Goal: Task Accomplishment & Management: Complete application form

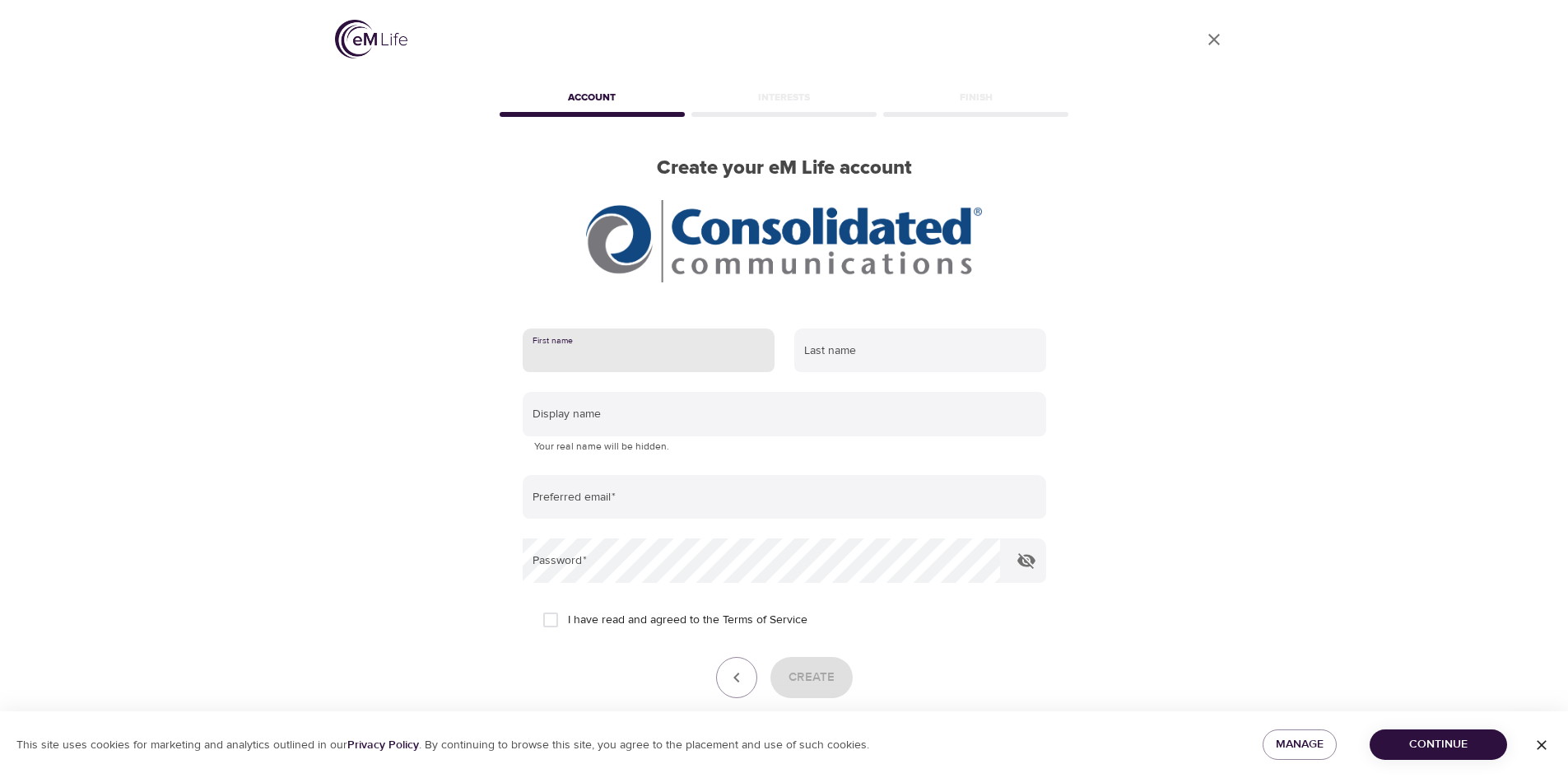
click at [579, 359] on input "text" at bounding box center [648, 350] width 252 height 44
type input "[PERSON_NAME]"
type input "A Berno"
type input "[EMAIL_ADDRESS][DOMAIN_NAME]"
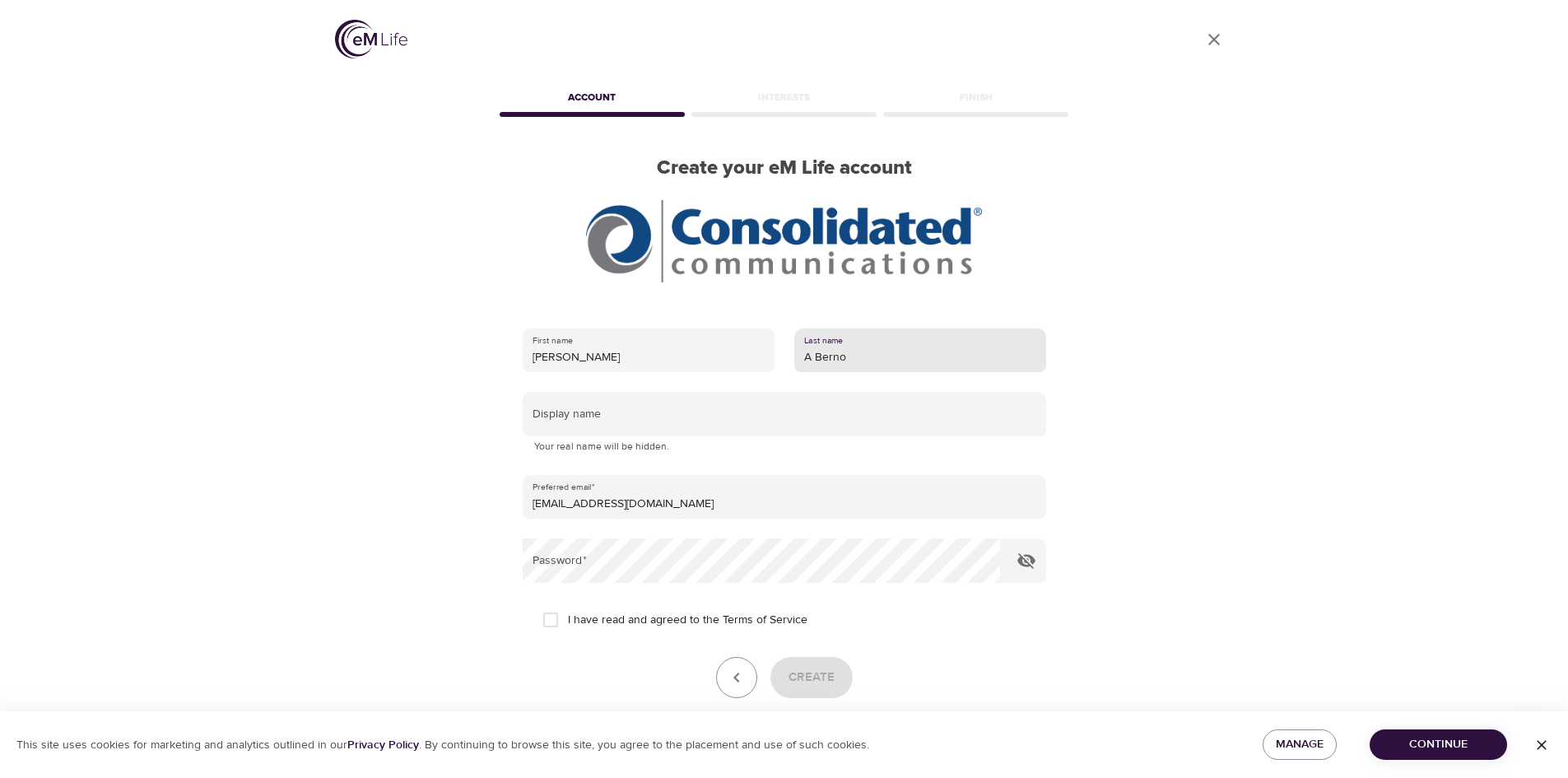
click at [815, 360] on input "A Berno" at bounding box center [919, 350] width 252 height 44
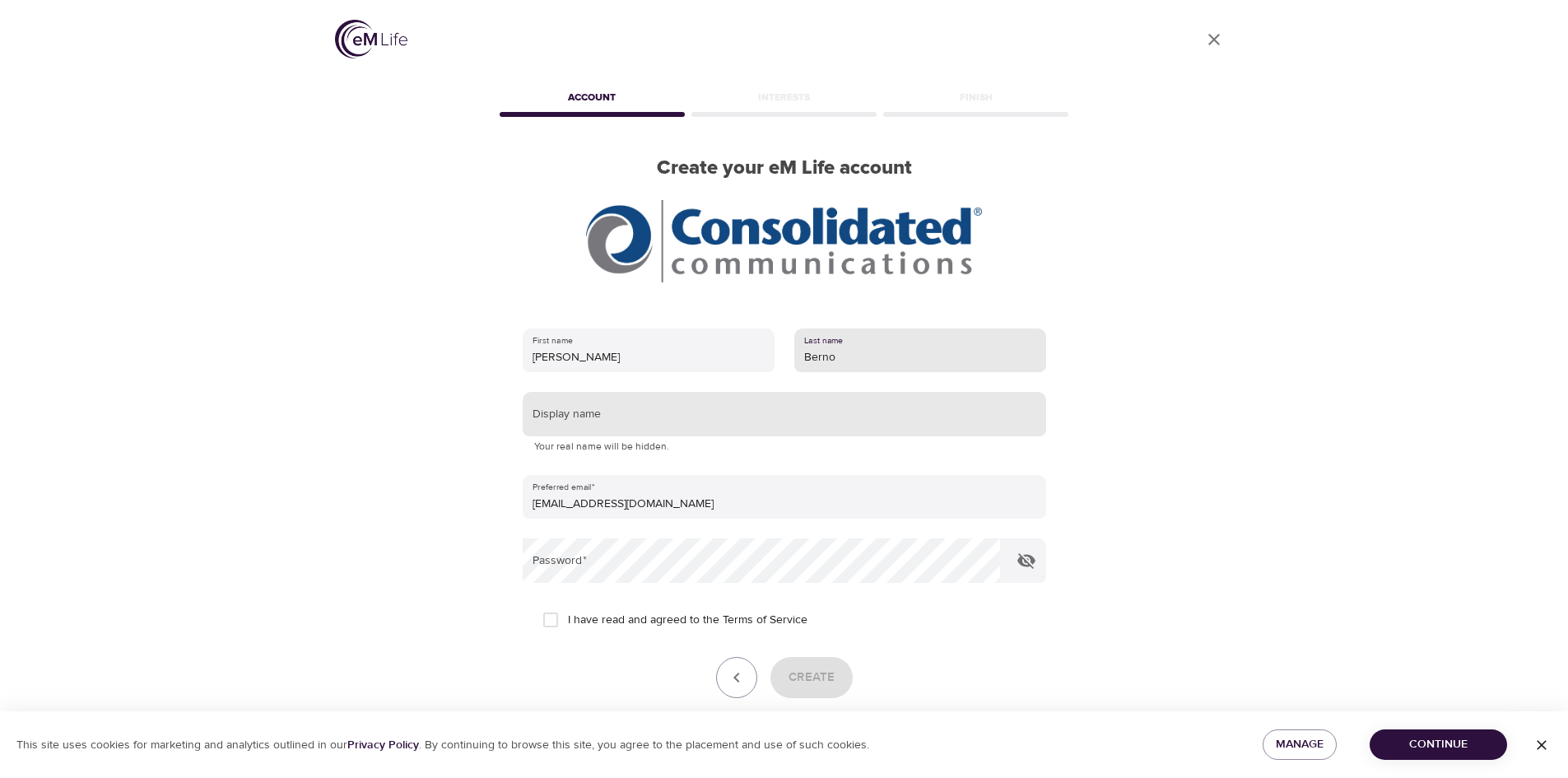
type input "Berno"
click at [738, 406] on input "text" at bounding box center [784, 414] width 523 height 44
type input "CarlaB"
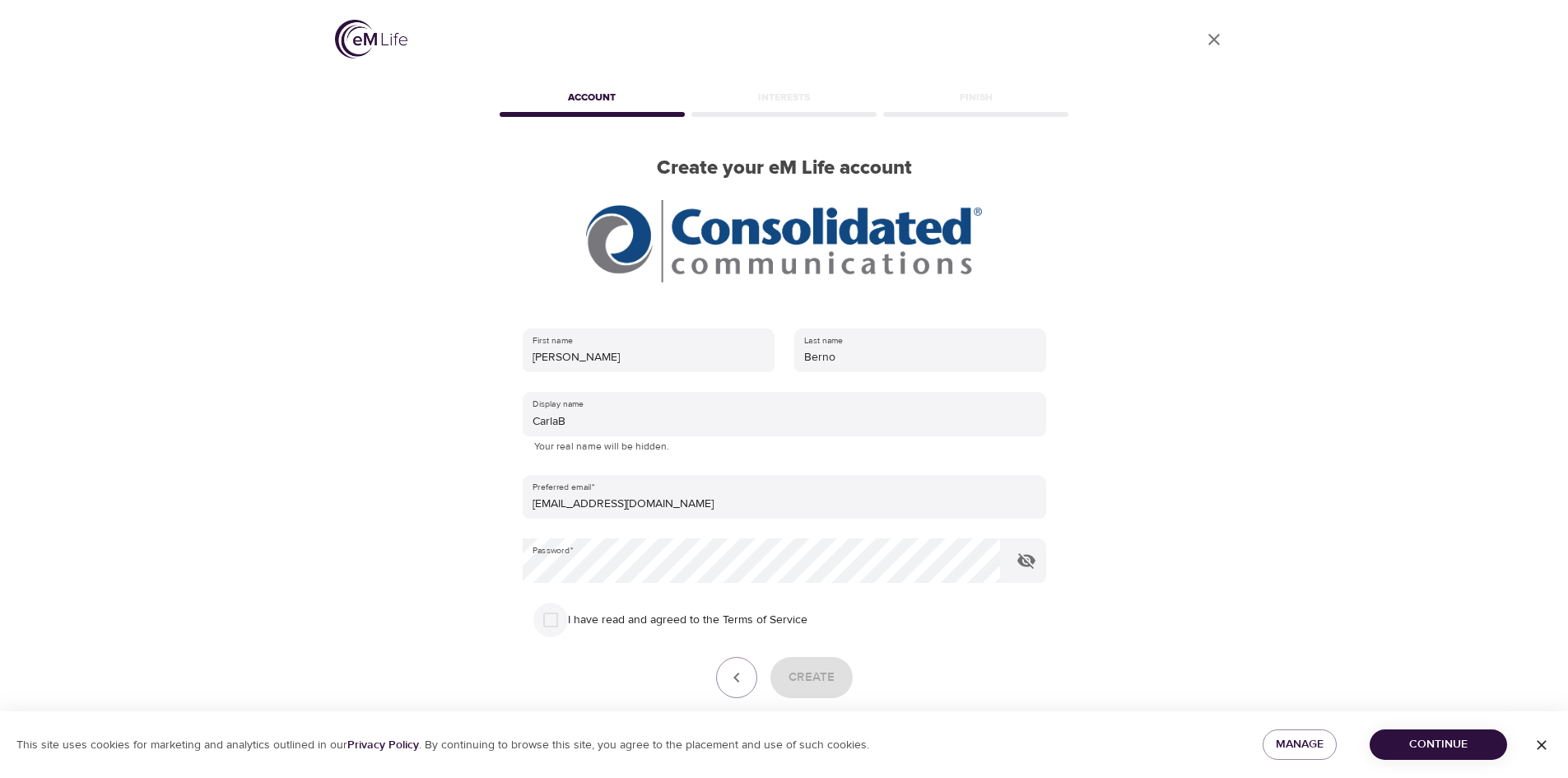
click at [545, 614] on input "I have read and agreed to the Terms of Service" at bounding box center [551, 620] width 35 height 35
checkbox input "true"
click at [809, 681] on span "Create" at bounding box center [812, 678] width 46 height 21
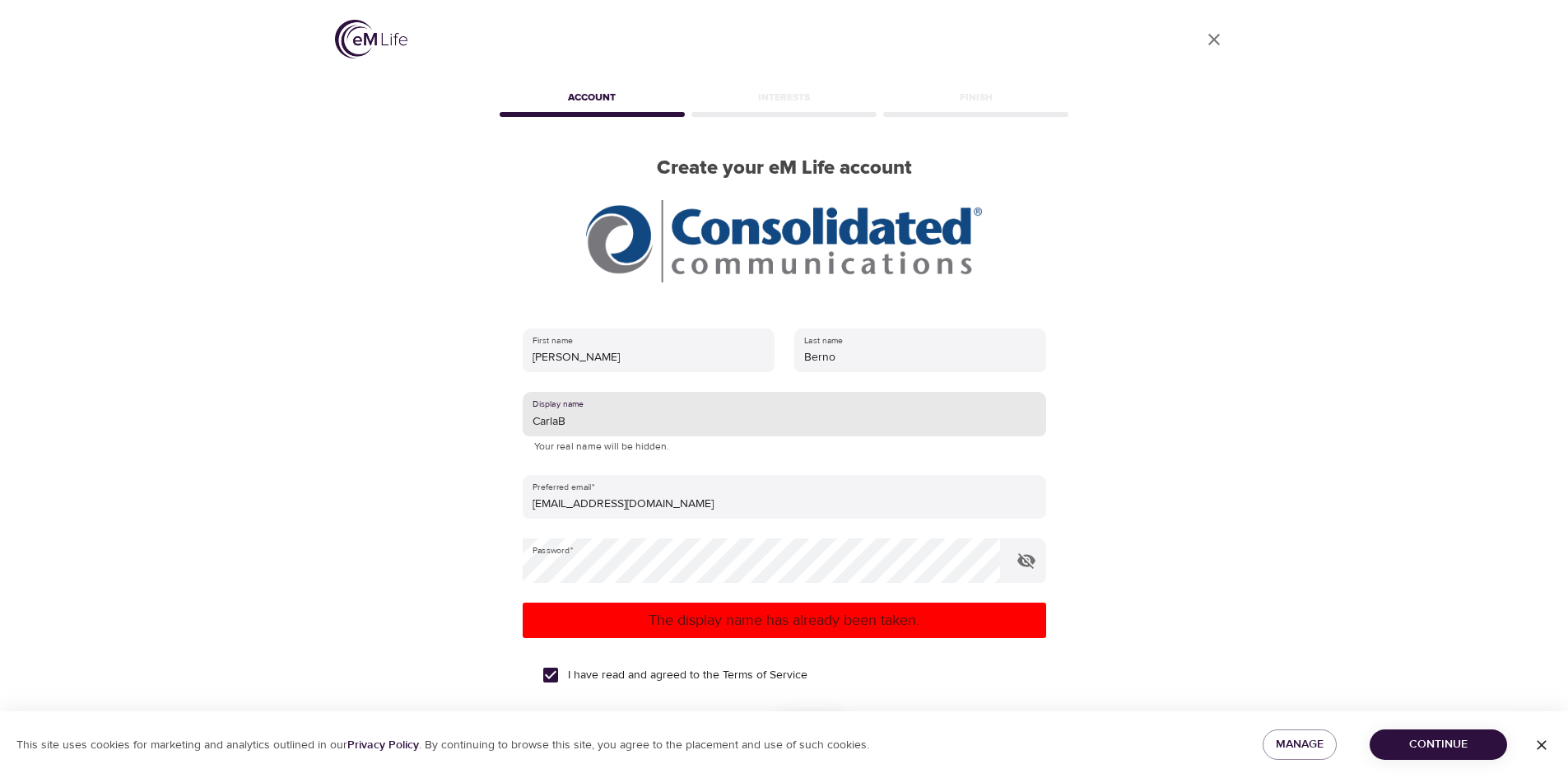
click at [648, 429] on input "CarlaB" at bounding box center [784, 414] width 523 height 44
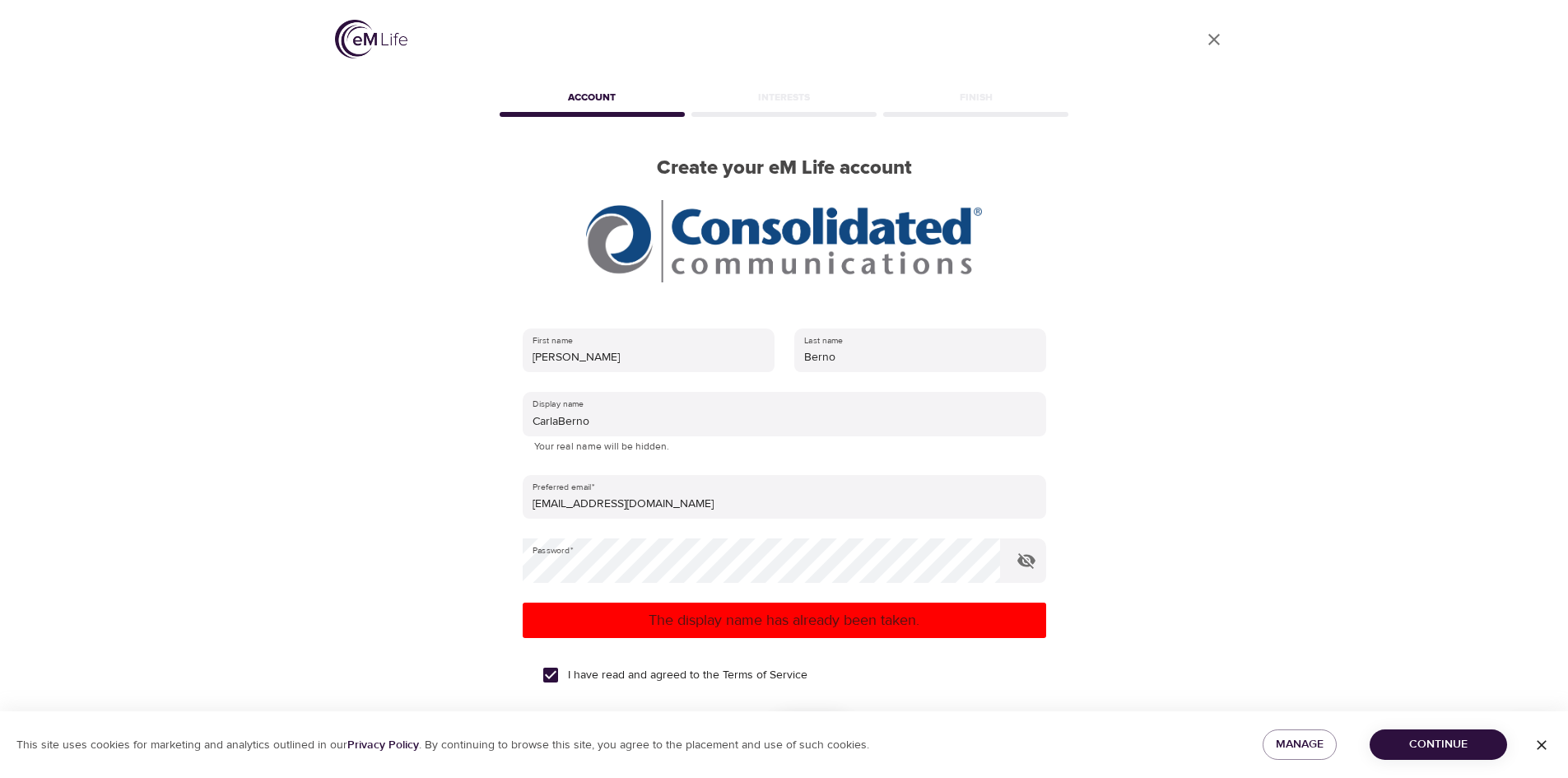
click at [703, 607] on div "The display name has already been taken." at bounding box center [784, 620] width 523 height 35
click at [721, 625] on p "The display name has already been taken." at bounding box center [784, 620] width 510 height 22
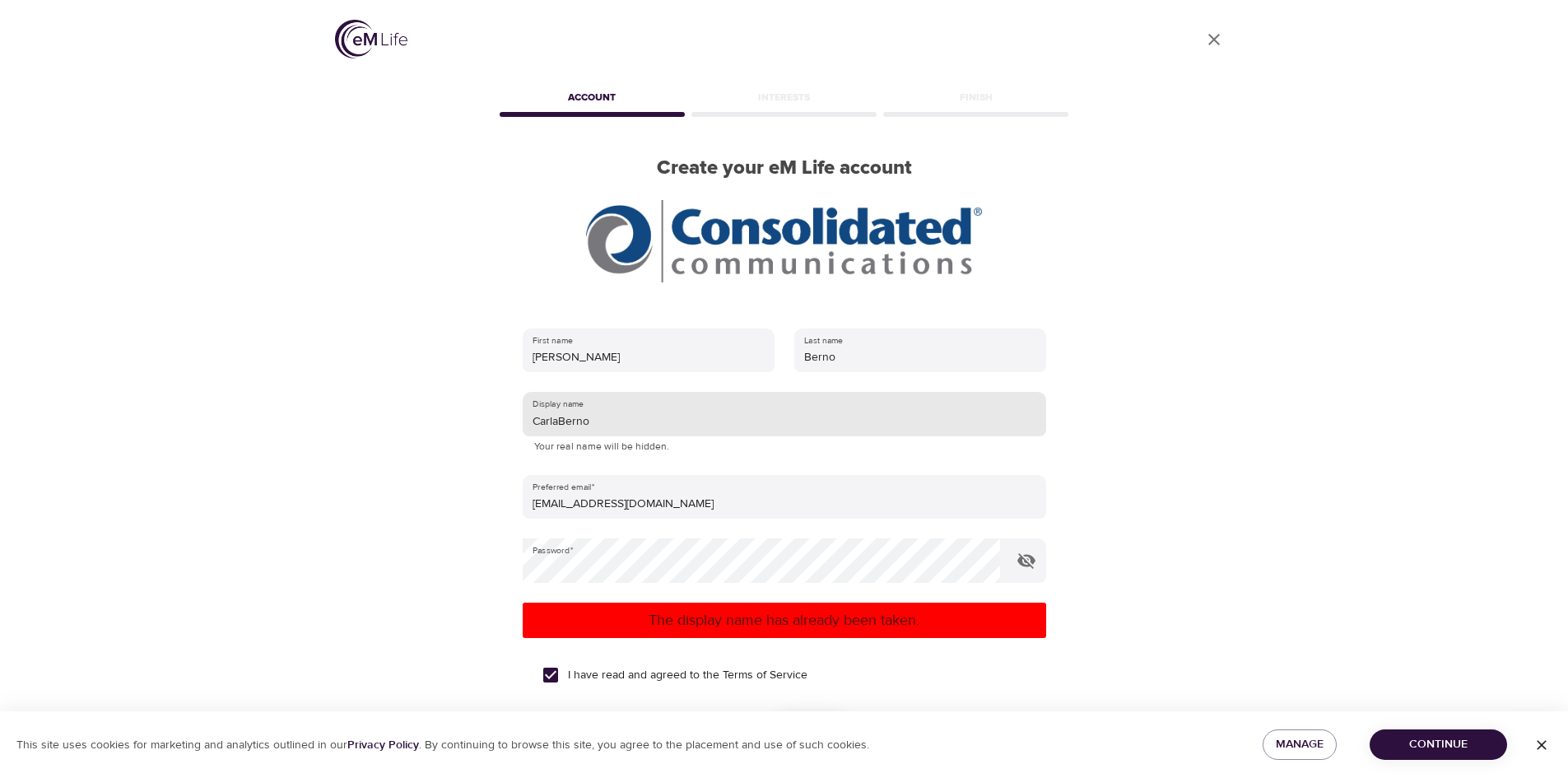
click at [724, 424] on input "CarlaBerno" at bounding box center [784, 414] width 523 height 44
click at [556, 422] on input "CarlaBerno" at bounding box center [784, 414] width 523 height 44
type input "C Berno"
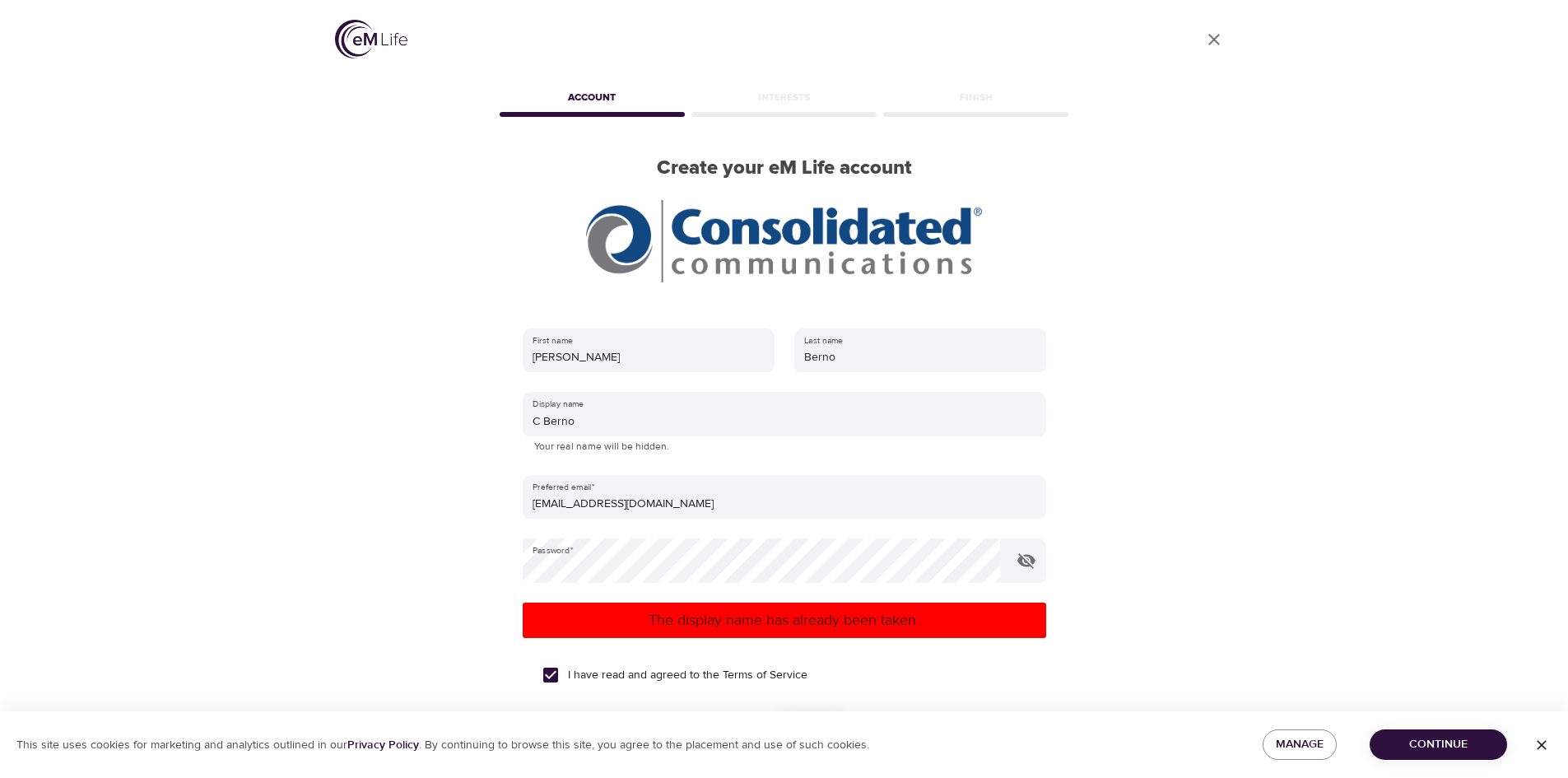
click at [1338, 554] on div "User Profile Account Interests Finish Create your eM Life account First name [P…" at bounding box center [784, 389] width 1568 height 778
click at [782, 622] on p "The display name has already been taken." at bounding box center [784, 620] width 510 height 22
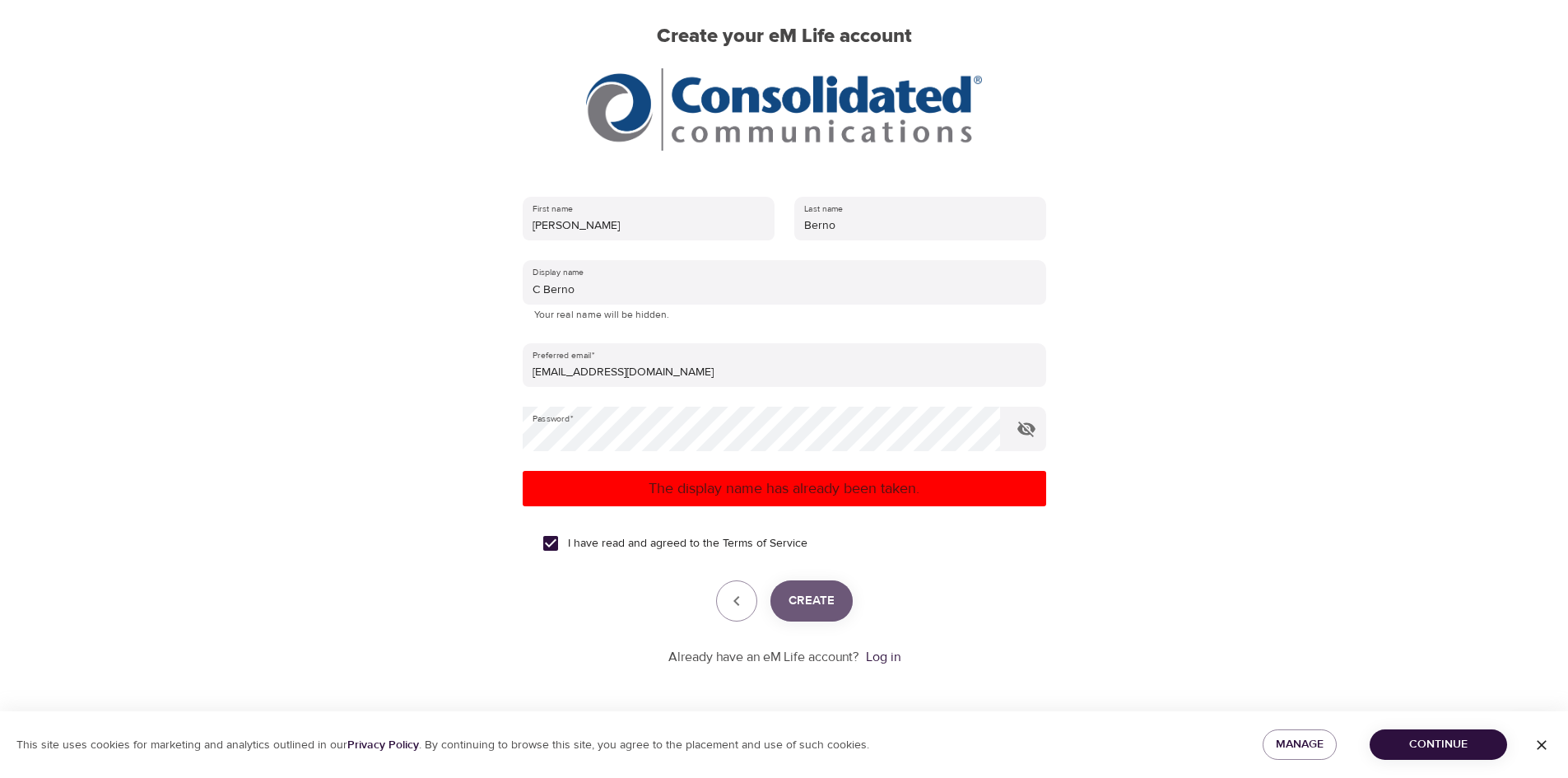
click at [800, 603] on span "Create" at bounding box center [812, 601] width 46 height 21
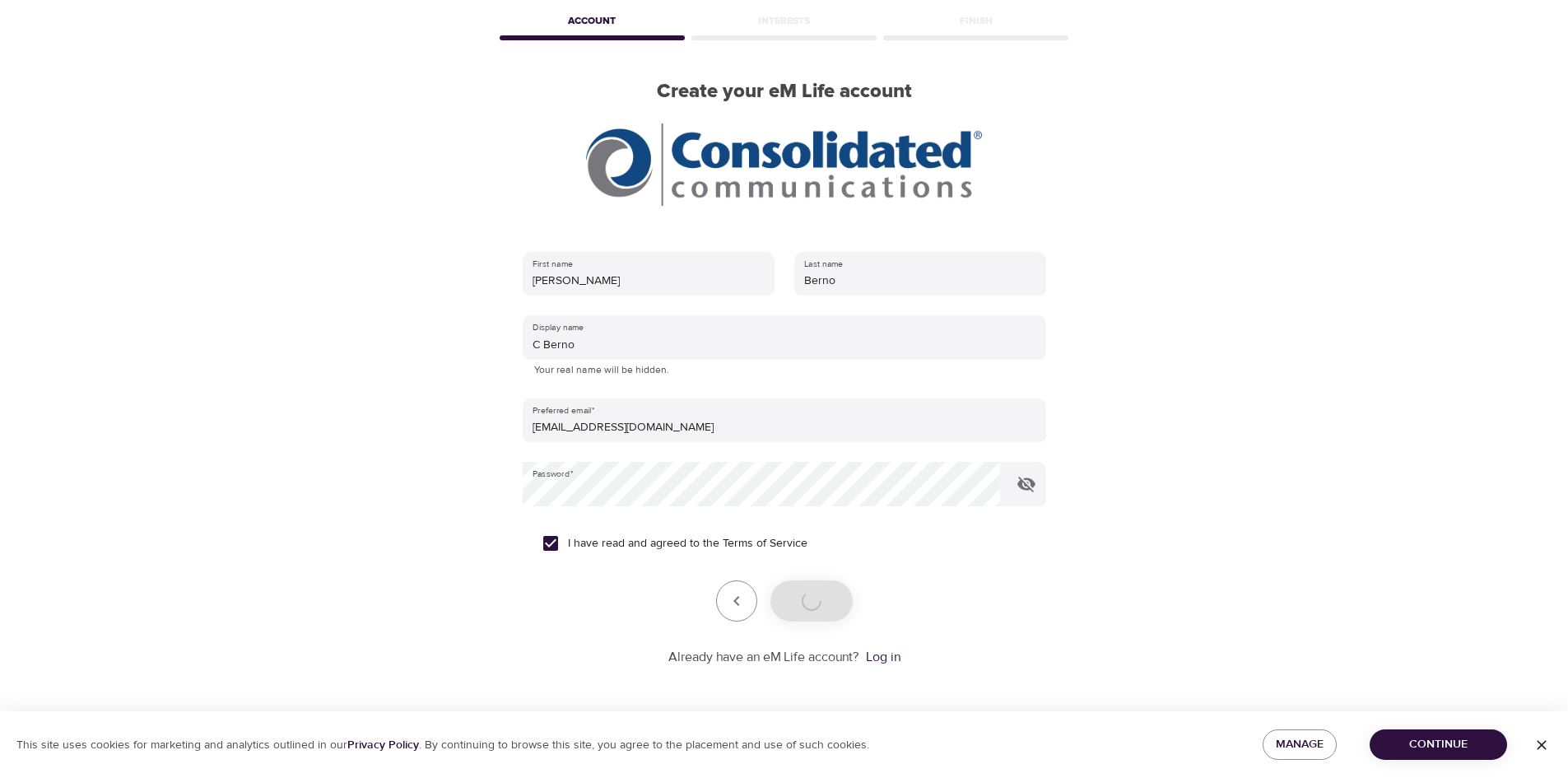
scroll to position [77, 0]
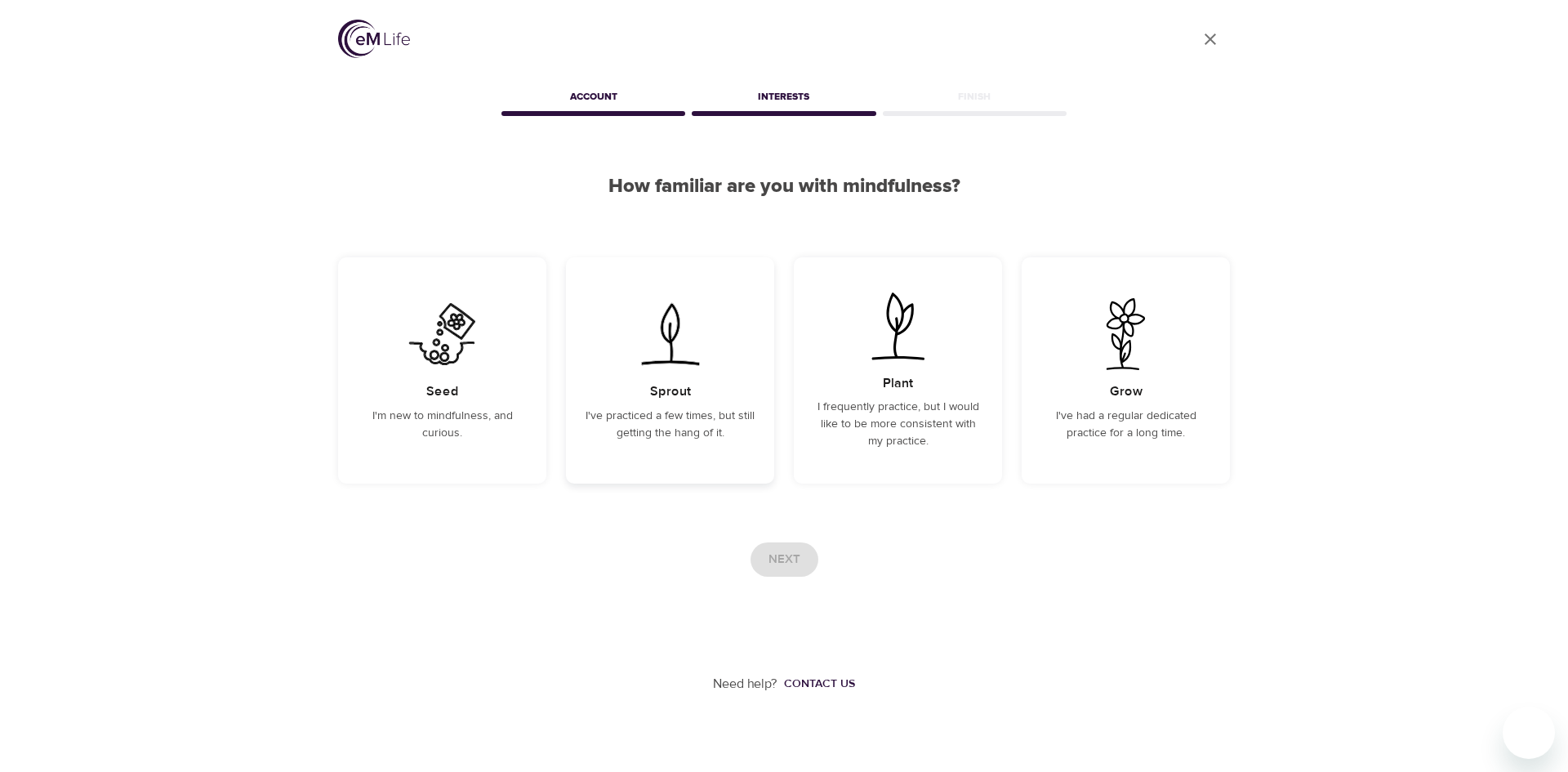
click at [647, 388] on div "Sprout I've practiced a few times, but still getting the hang of it." at bounding box center [670, 370] width 208 height 226
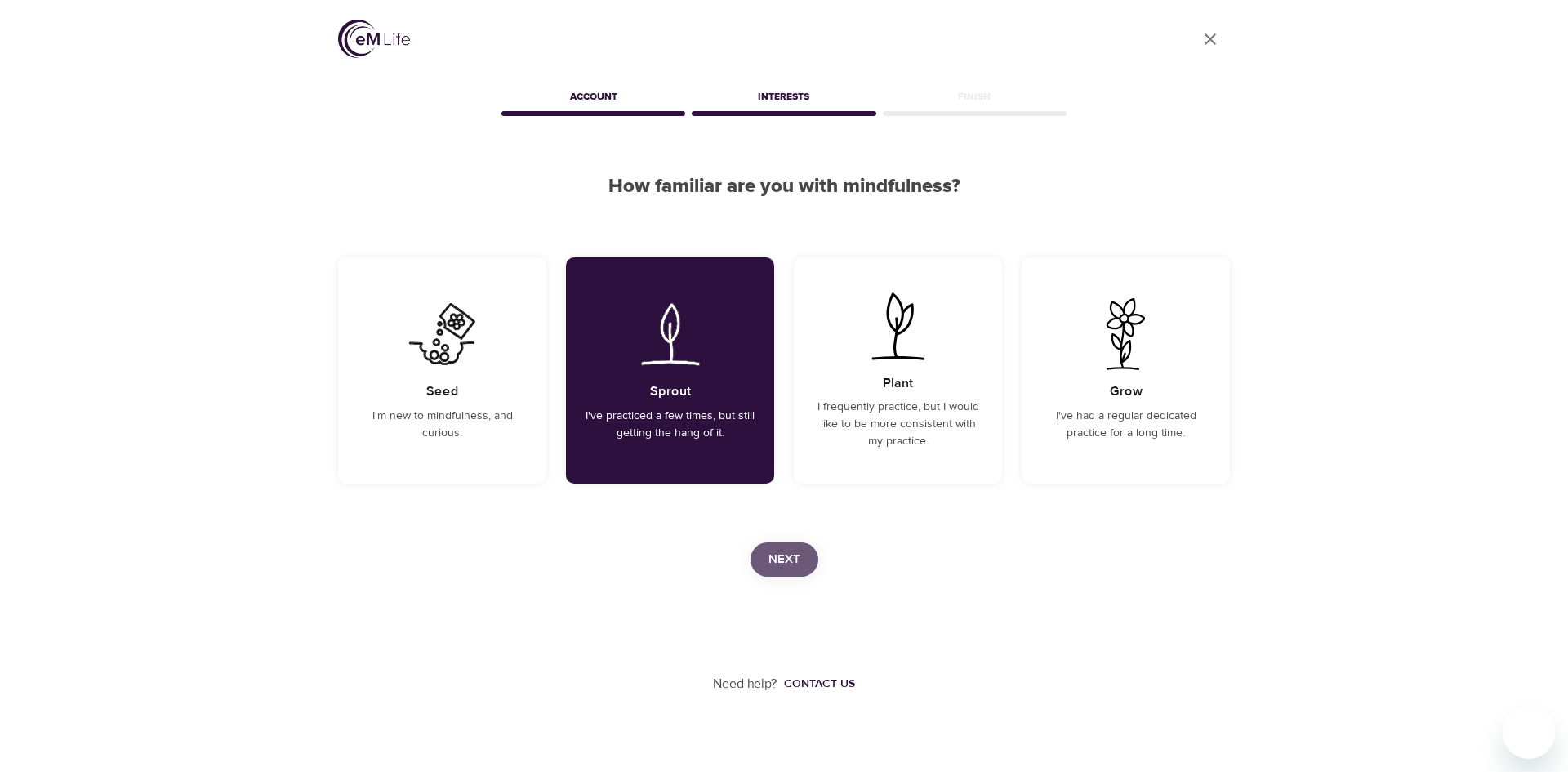
click at [769, 561] on span "Next" at bounding box center [784, 559] width 32 height 21
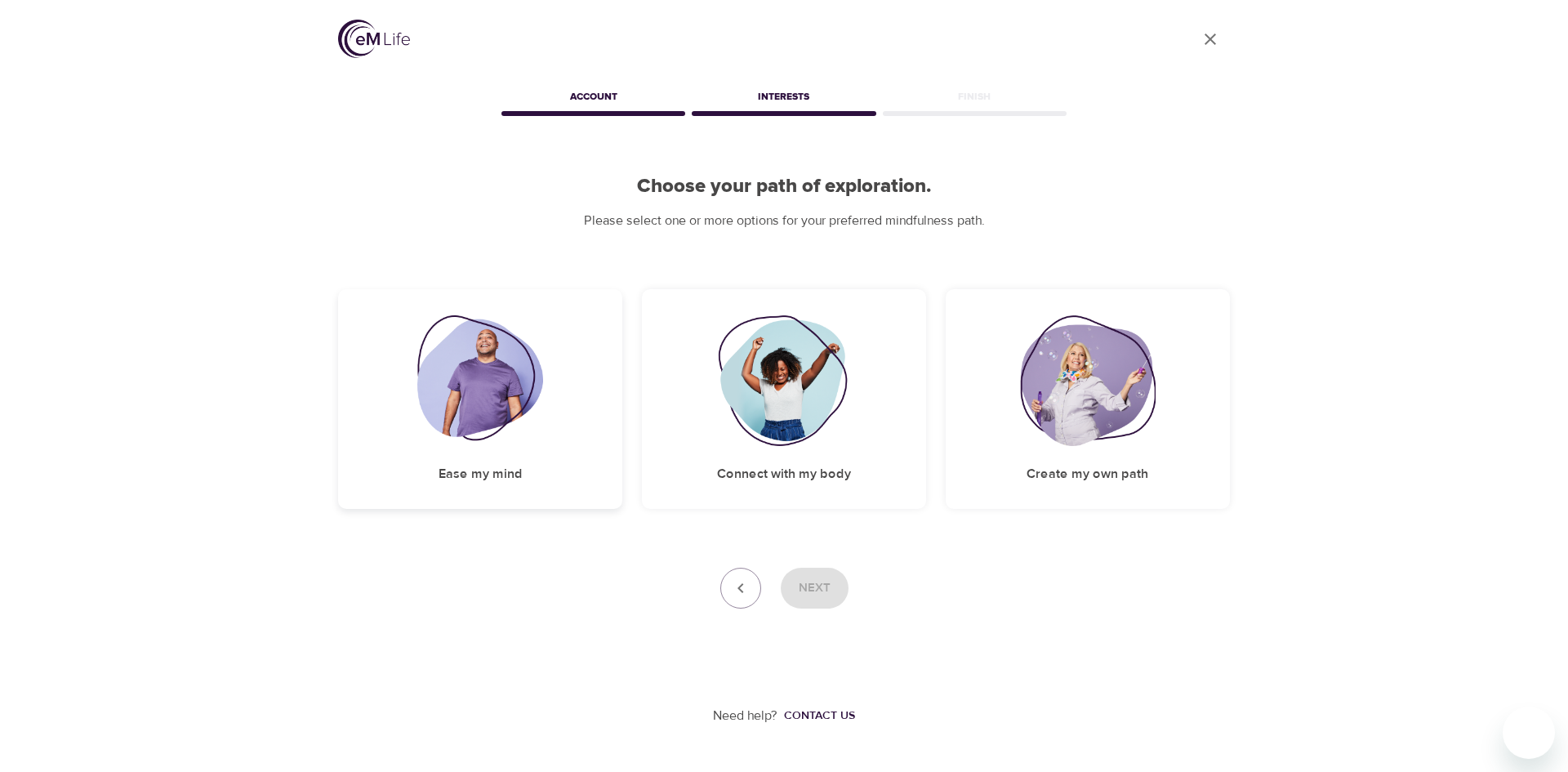
click at [555, 444] on div "Ease my mind" at bounding box center [480, 399] width 284 height 220
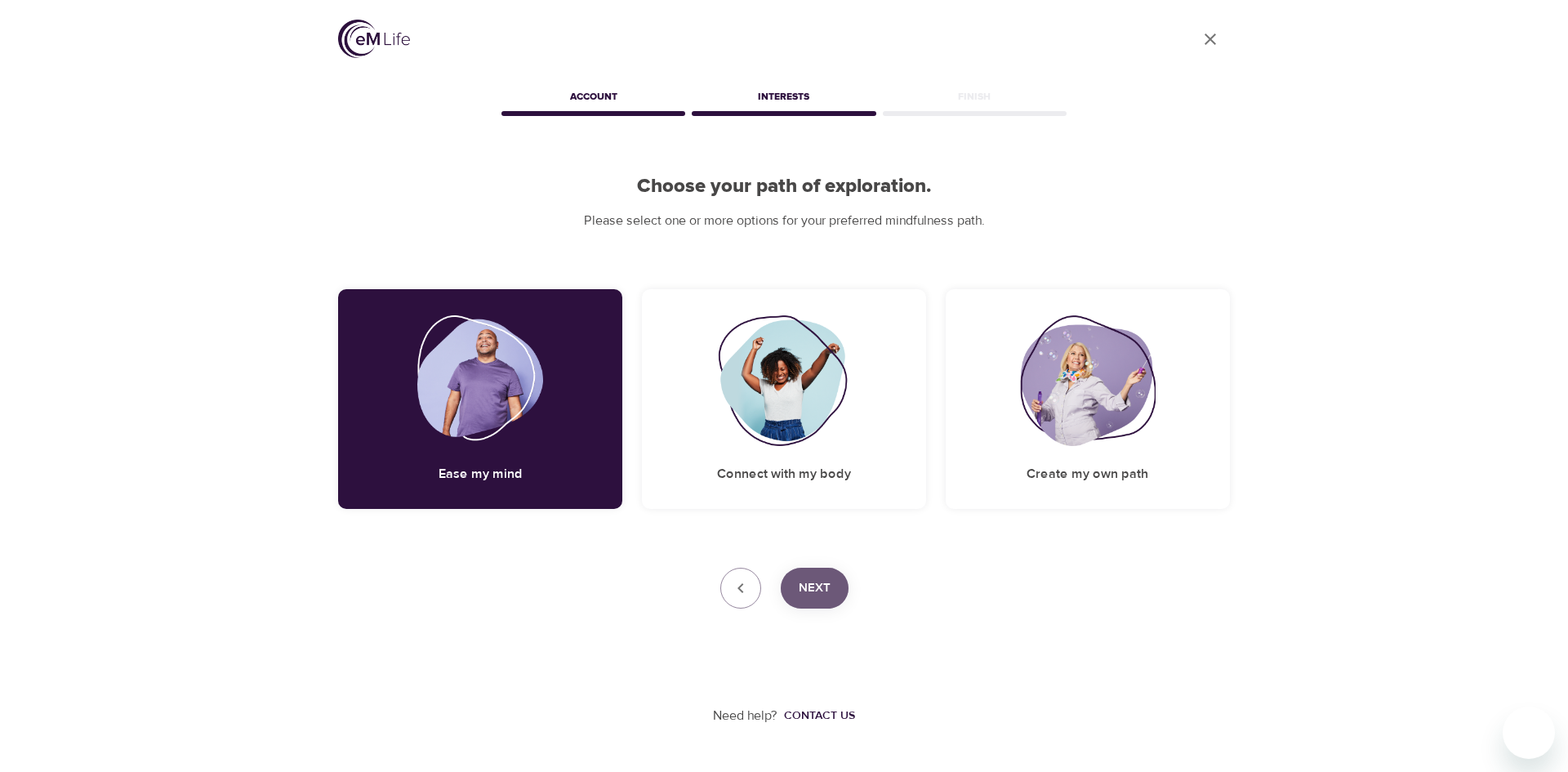
click at [827, 582] on span "Next" at bounding box center [815, 588] width 32 height 21
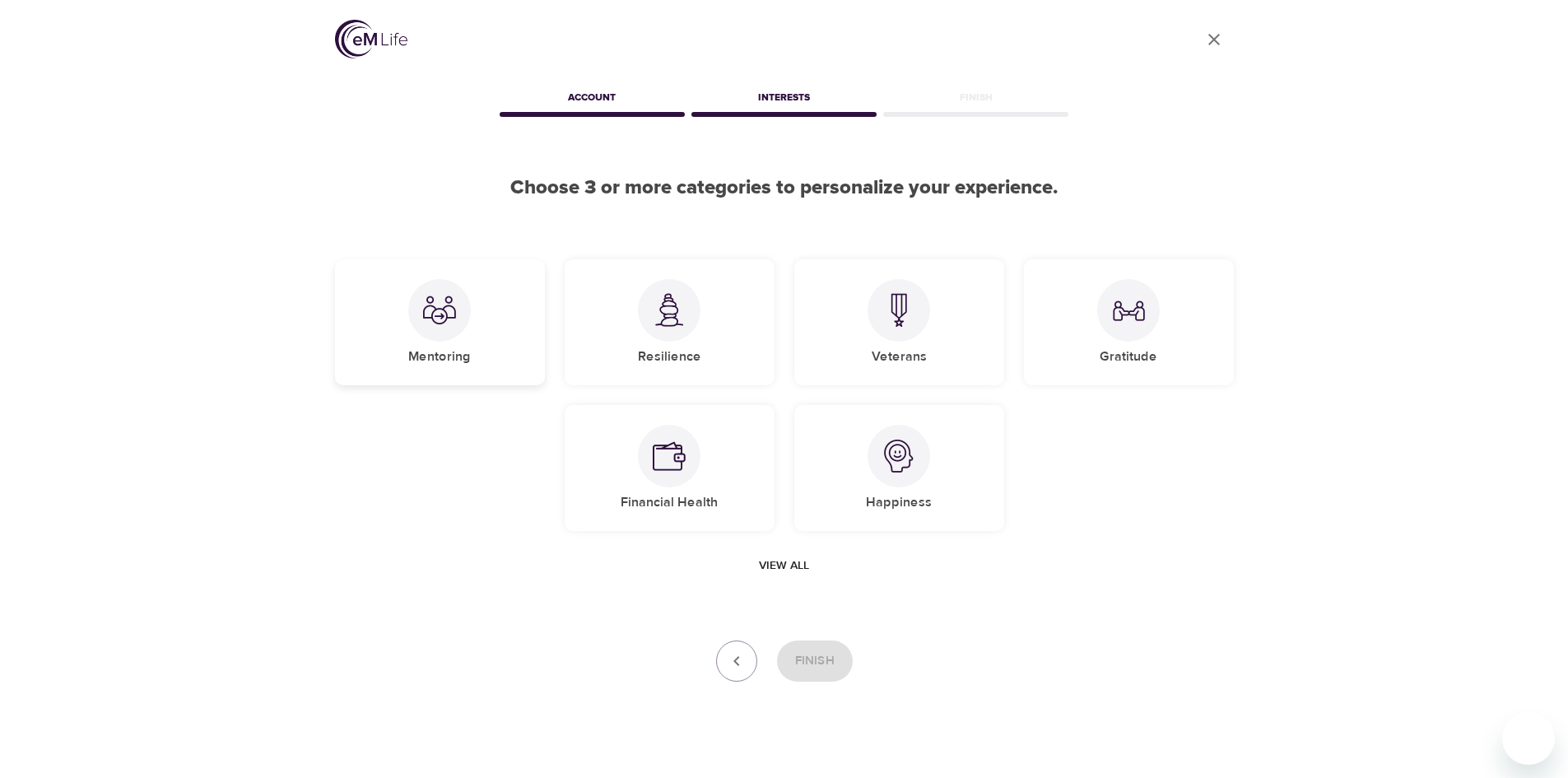
click at [467, 322] on div at bounding box center [439, 311] width 63 height 63
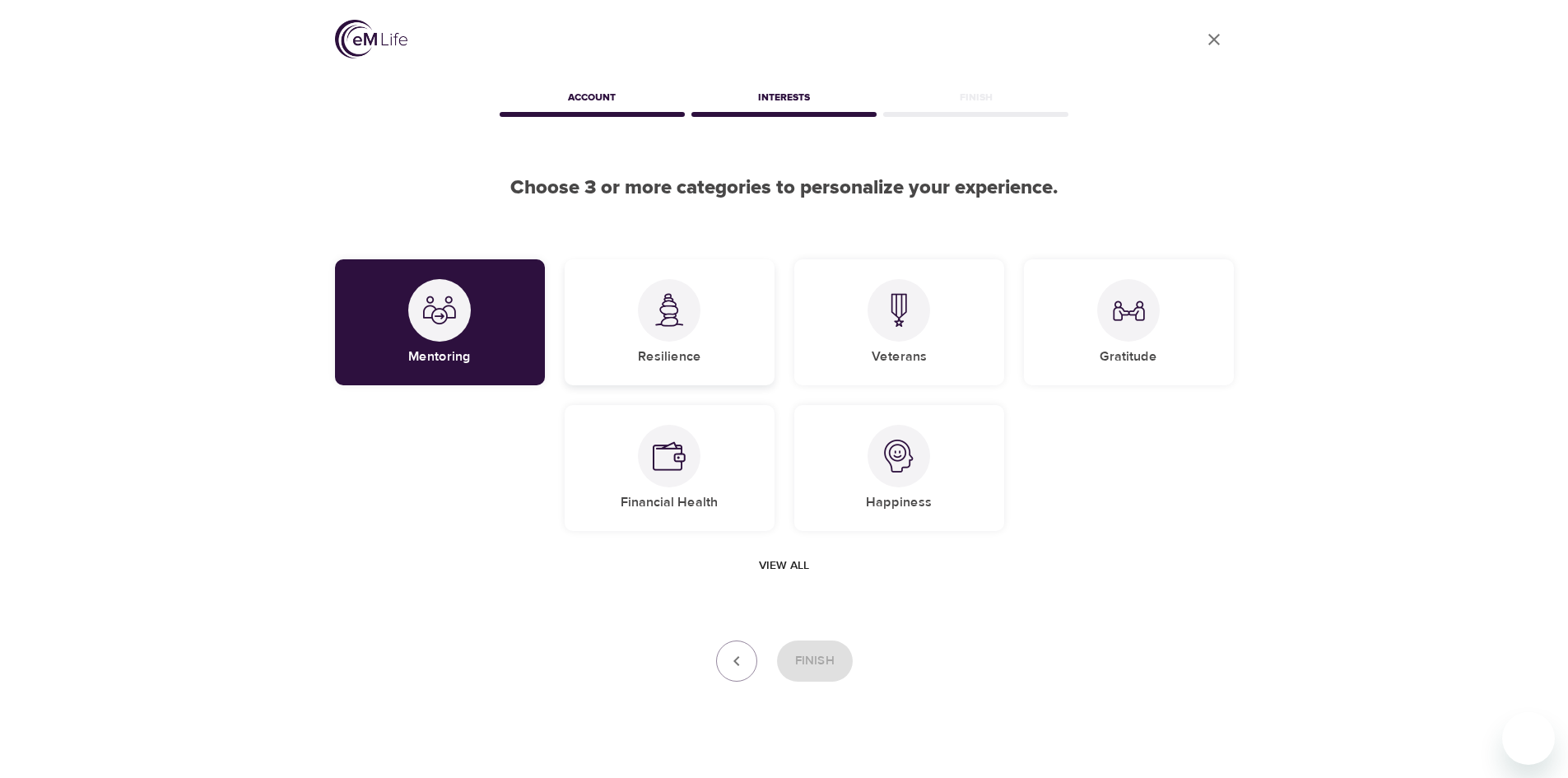
click at [671, 337] on div at bounding box center [669, 311] width 63 height 63
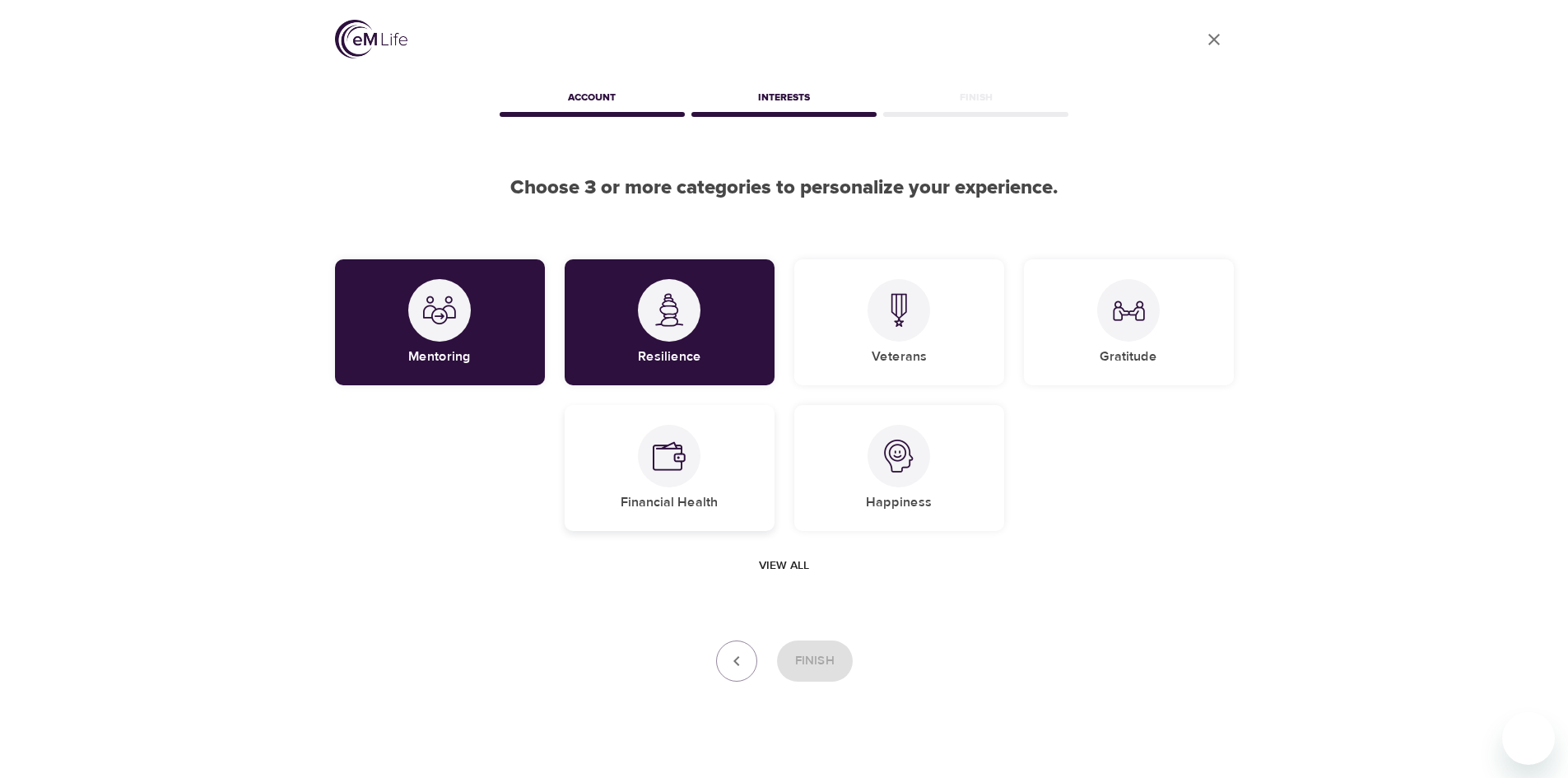
click at [722, 492] on div "Financial Health" at bounding box center [670, 468] width 210 height 126
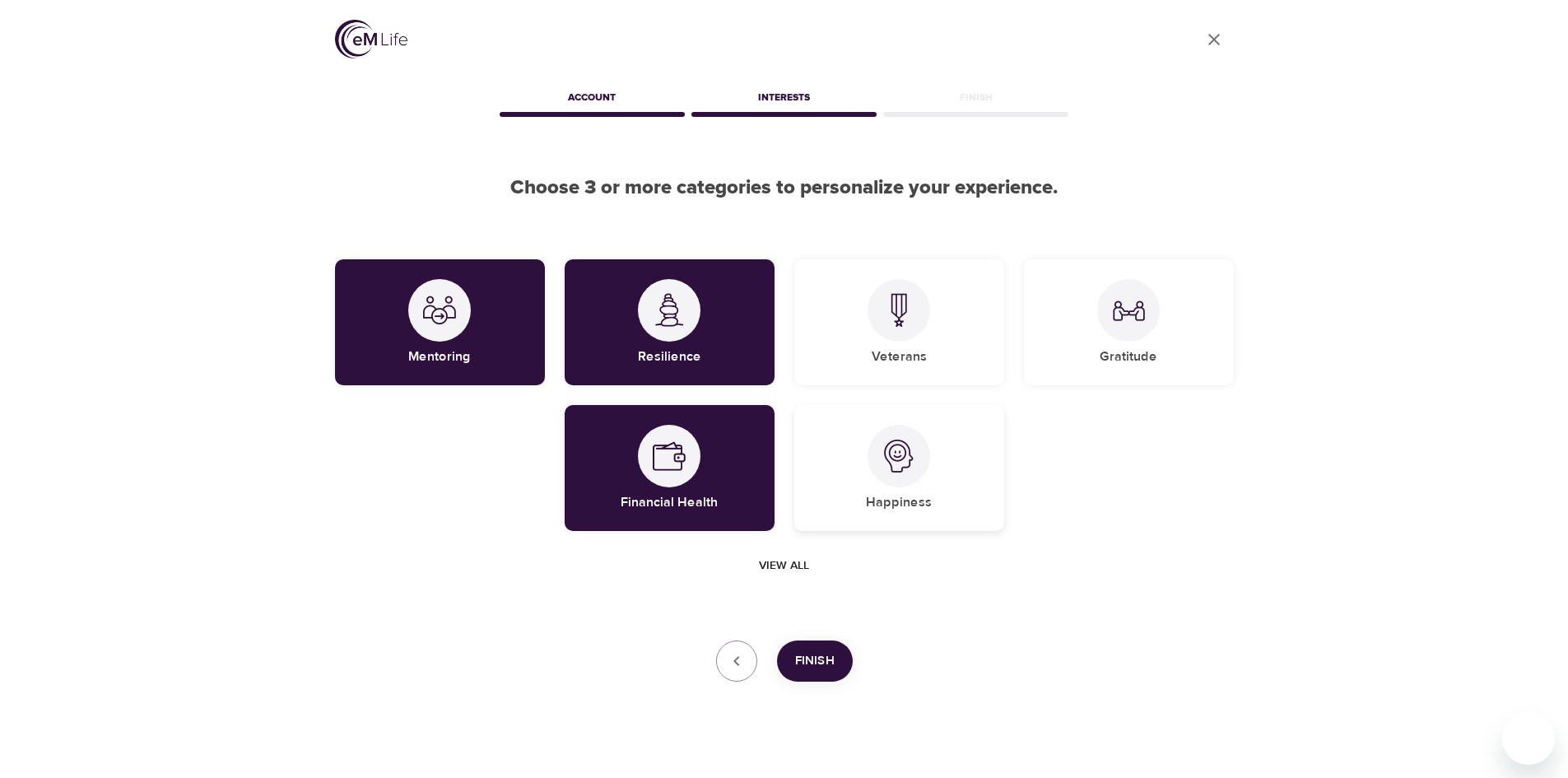
click at [918, 492] on div "Happiness" at bounding box center [899, 468] width 210 height 126
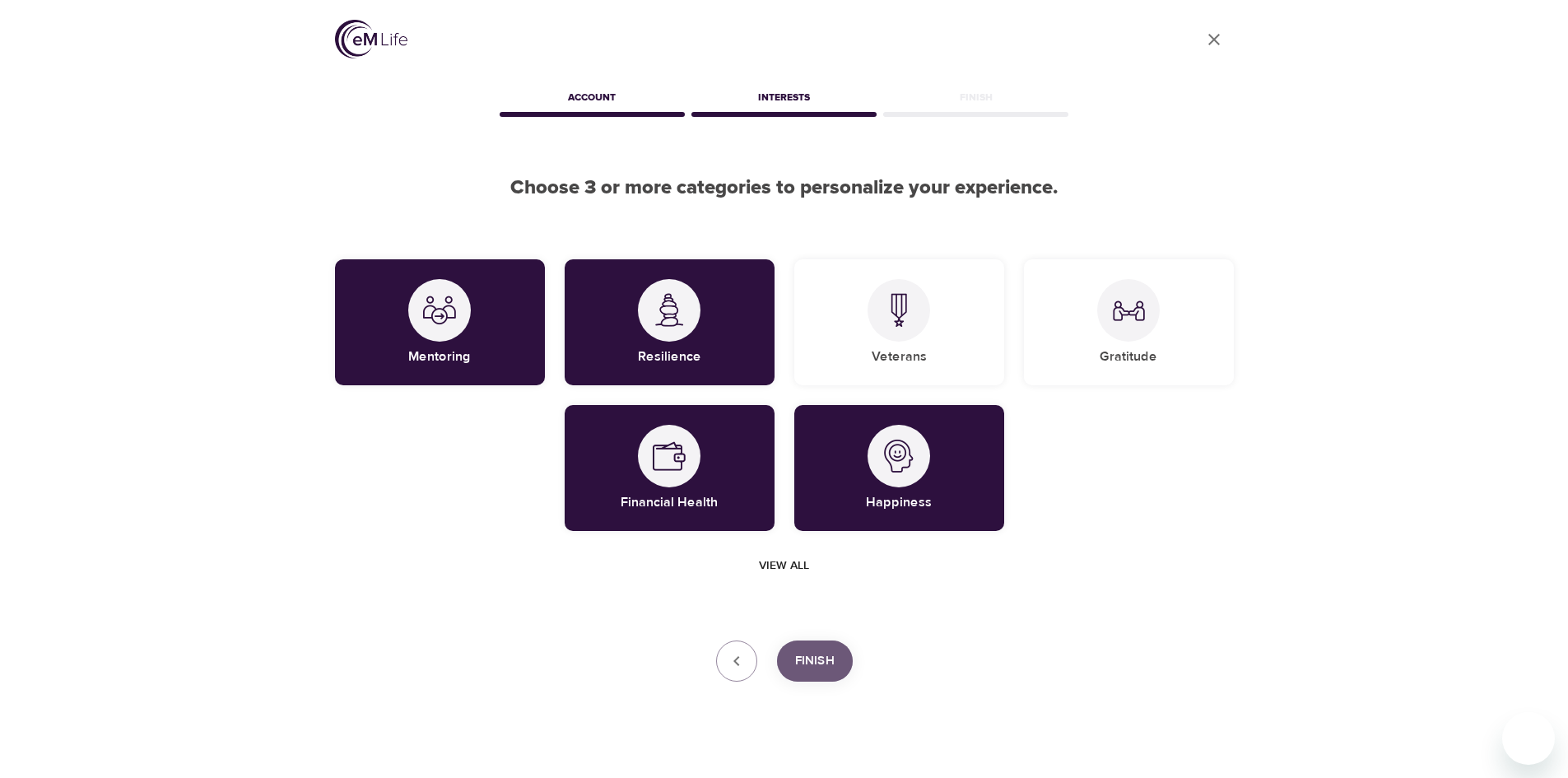
click at [812, 662] on span "Finish" at bounding box center [814, 661] width 40 height 21
